Goal: Transaction & Acquisition: Purchase product/service

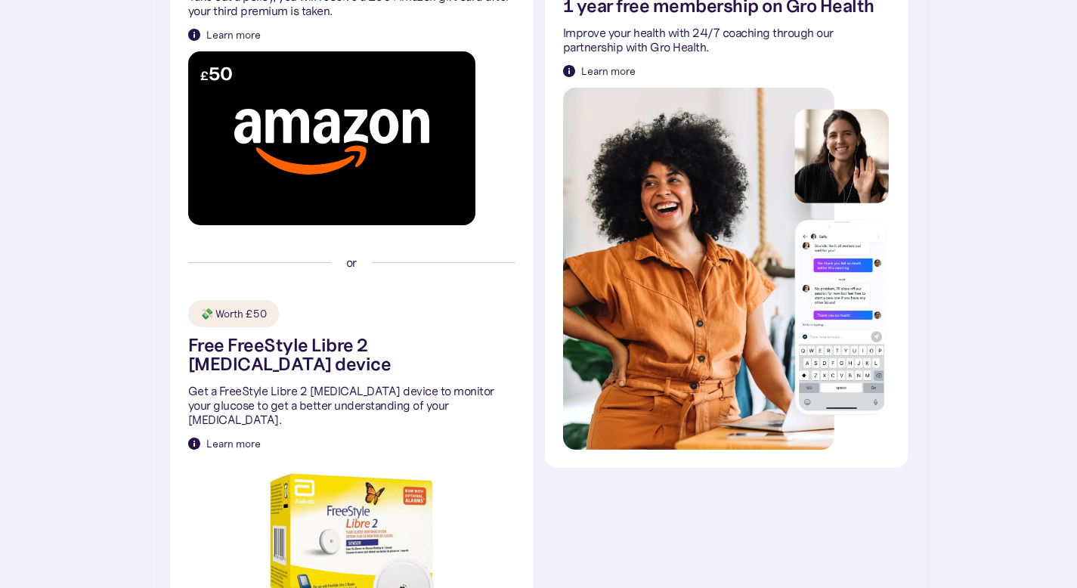
scroll to position [627, 0]
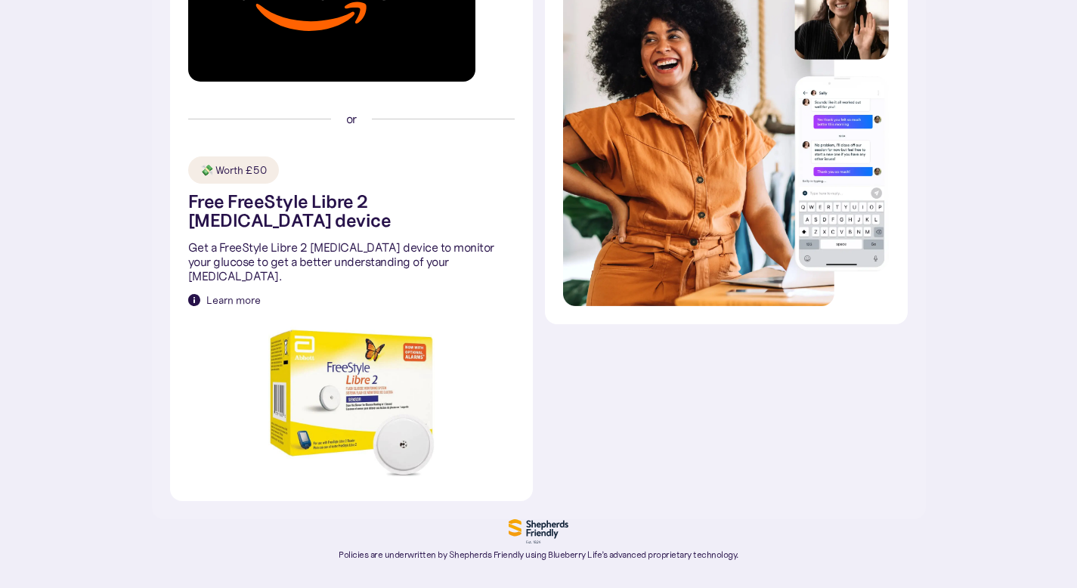
click at [235, 293] on div "Learn more" at bounding box center [233, 300] width 54 height 15
click at [195, 294] on img at bounding box center [194, 300] width 12 height 12
click at [221, 293] on div "Learn more" at bounding box center [233, 300] width 54 height 15
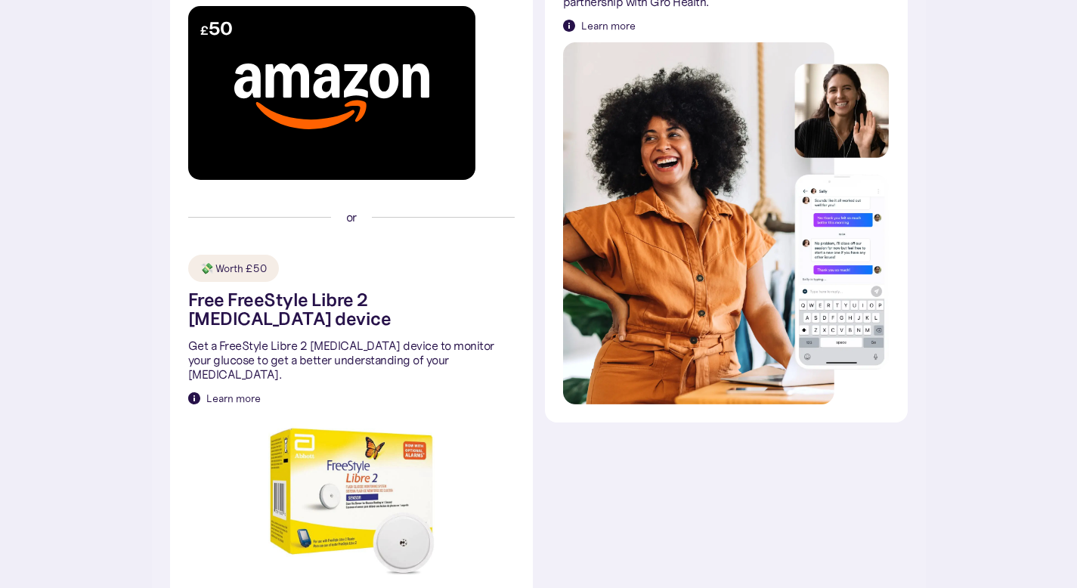
scroll to position [464, 0]
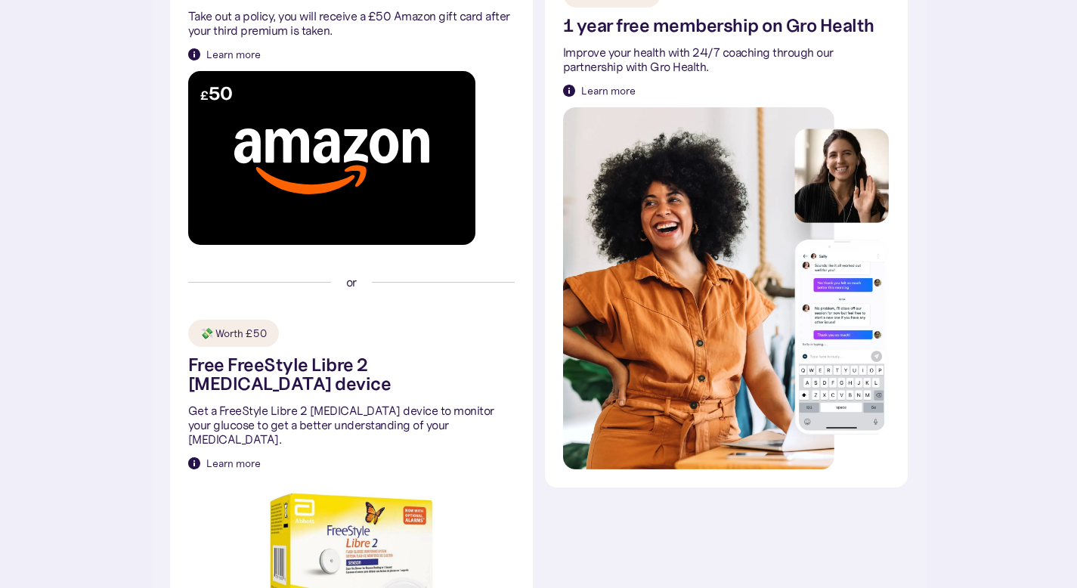
click at [369, 498] on img at bounding box center [351, 563] width 166 height 166
click at [236, 336] on div "💸 Worth £50" at bounding box center [233, 333] width 67 height 15
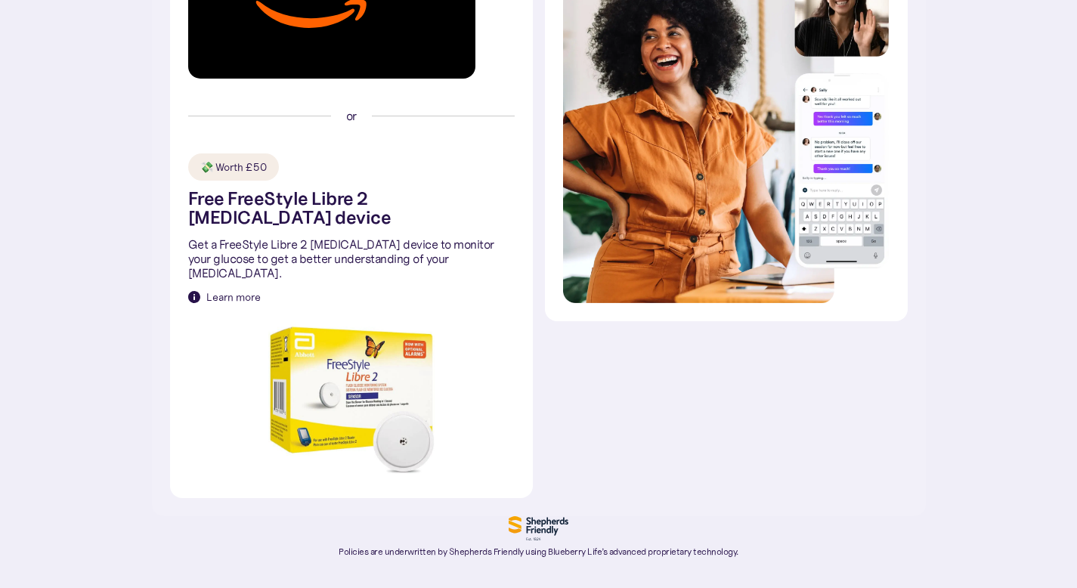
scroll to position [657, 0]
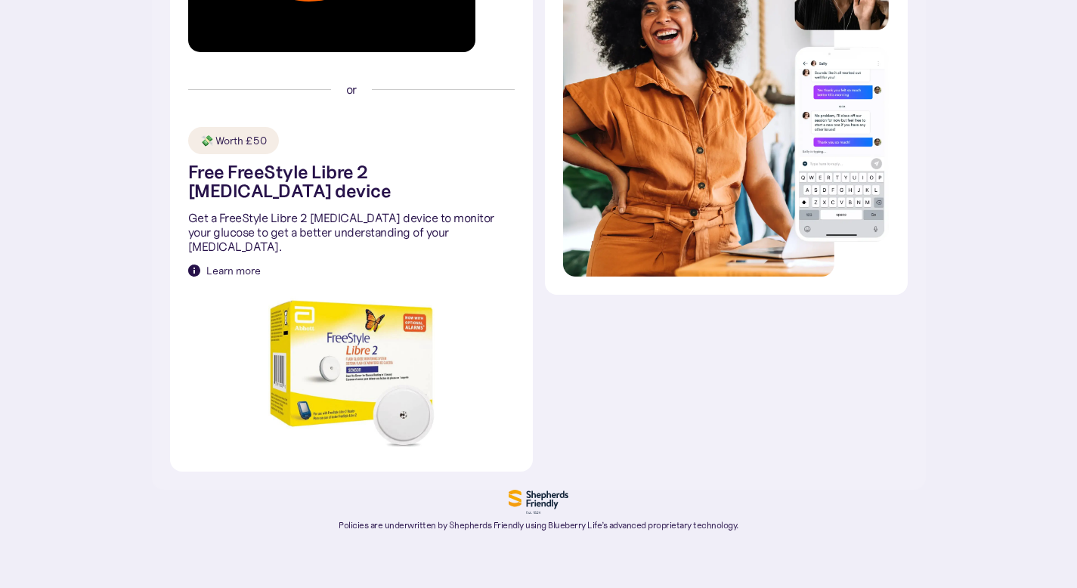
click at [195, 265] on img at bounding box center [194, 271] width 12 height 12
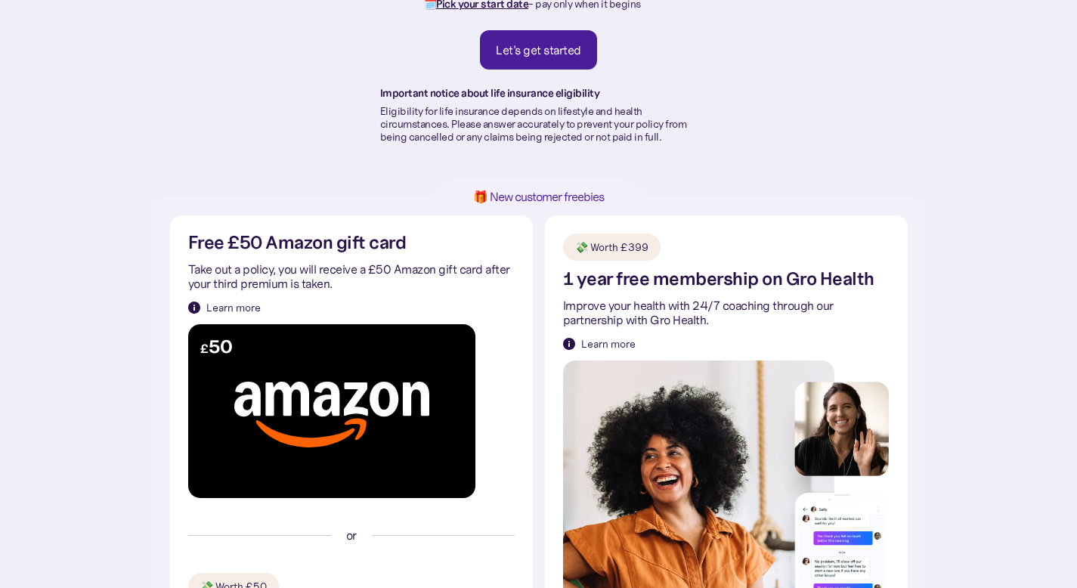
scroll to position [80, 0]
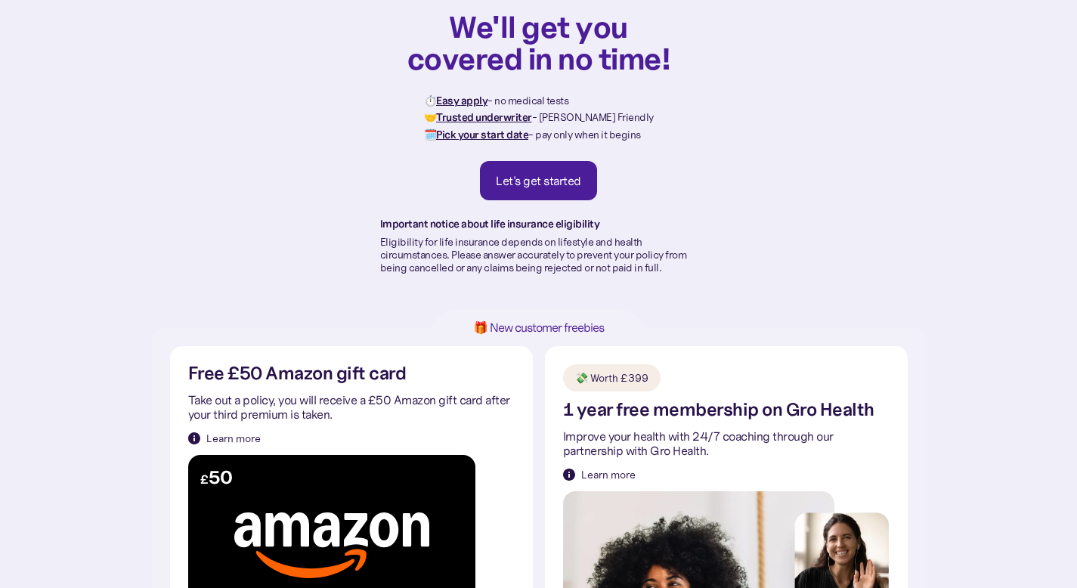
click at [516, 174] on div "Let's get started" at bounding box center [538, 180] width 85 height 15
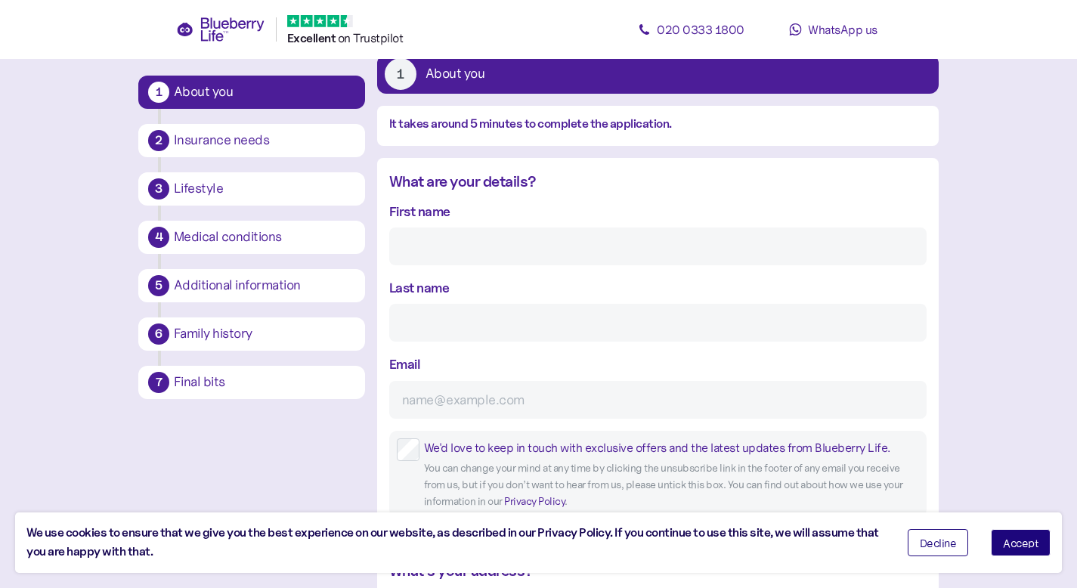
scroll to position [99, 0]
